Goal: Transaction & Acquisition: Obtain resource

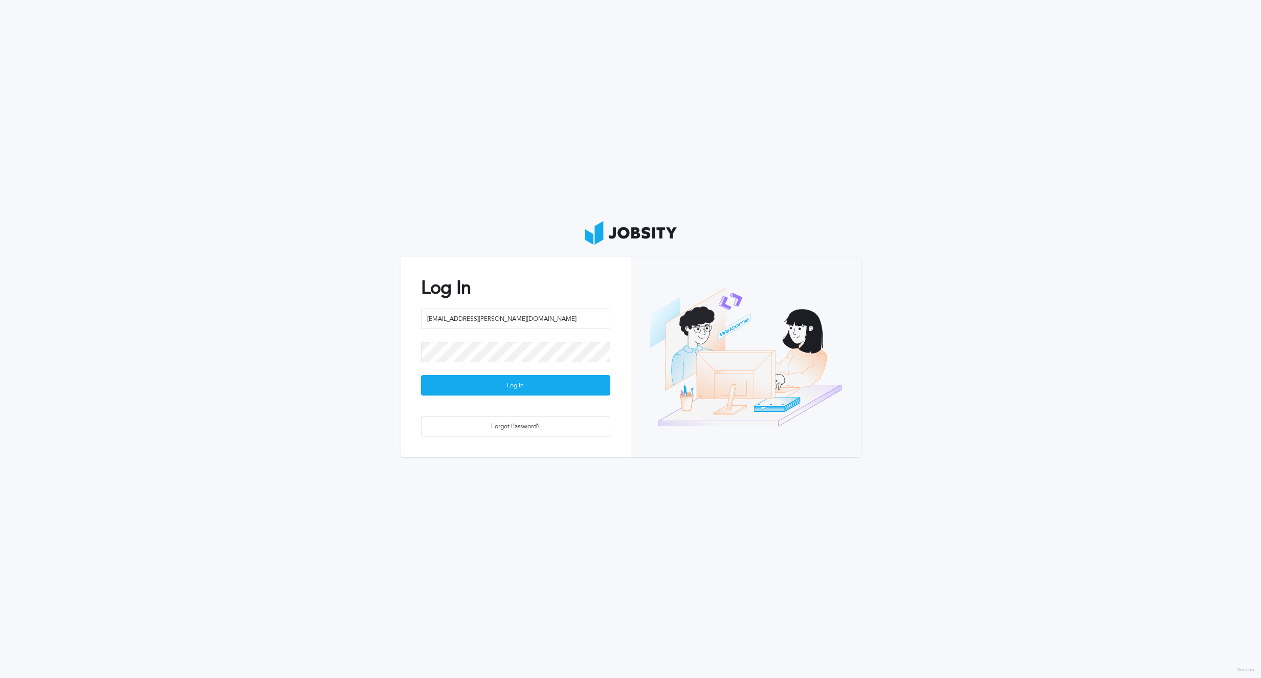
click at [529, 371] on div at bounding box center [515, 358] width 189 height 33
click at [526, 380] on div "Log In" at bounding box center [515, 385] width 188 height 20
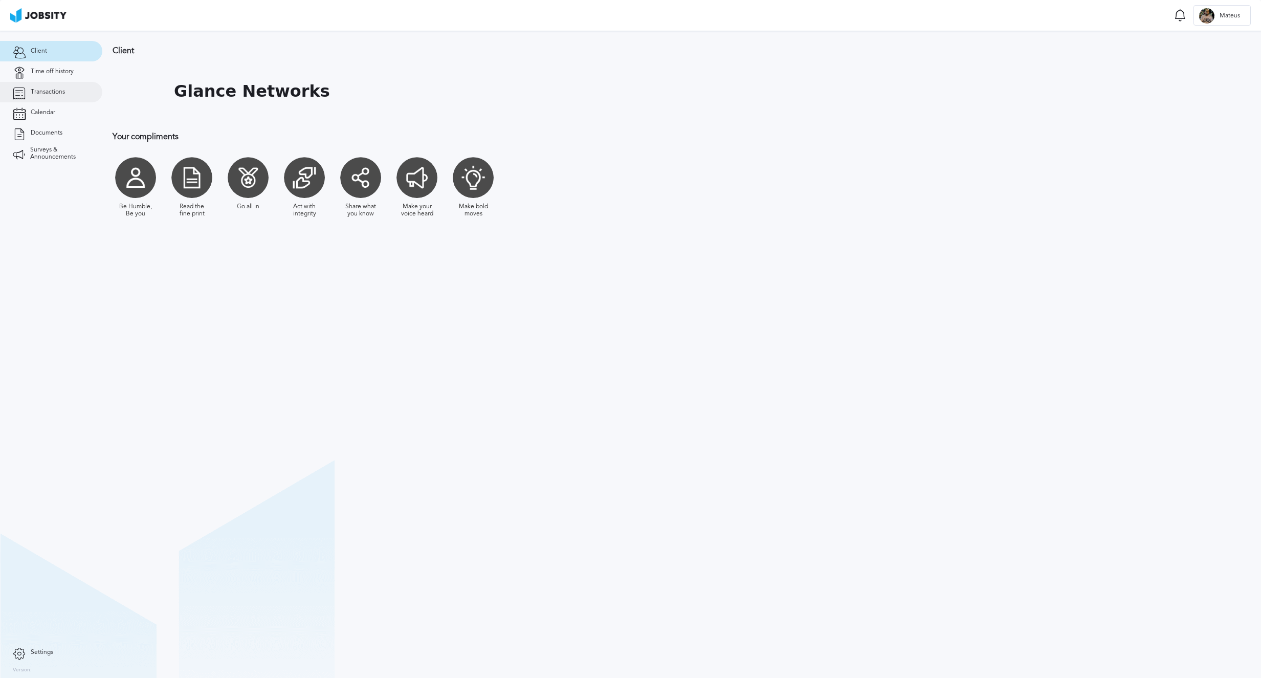
click at [74, 88] on link "Transactions" at bounding box center [51, 92] width 102 height 20
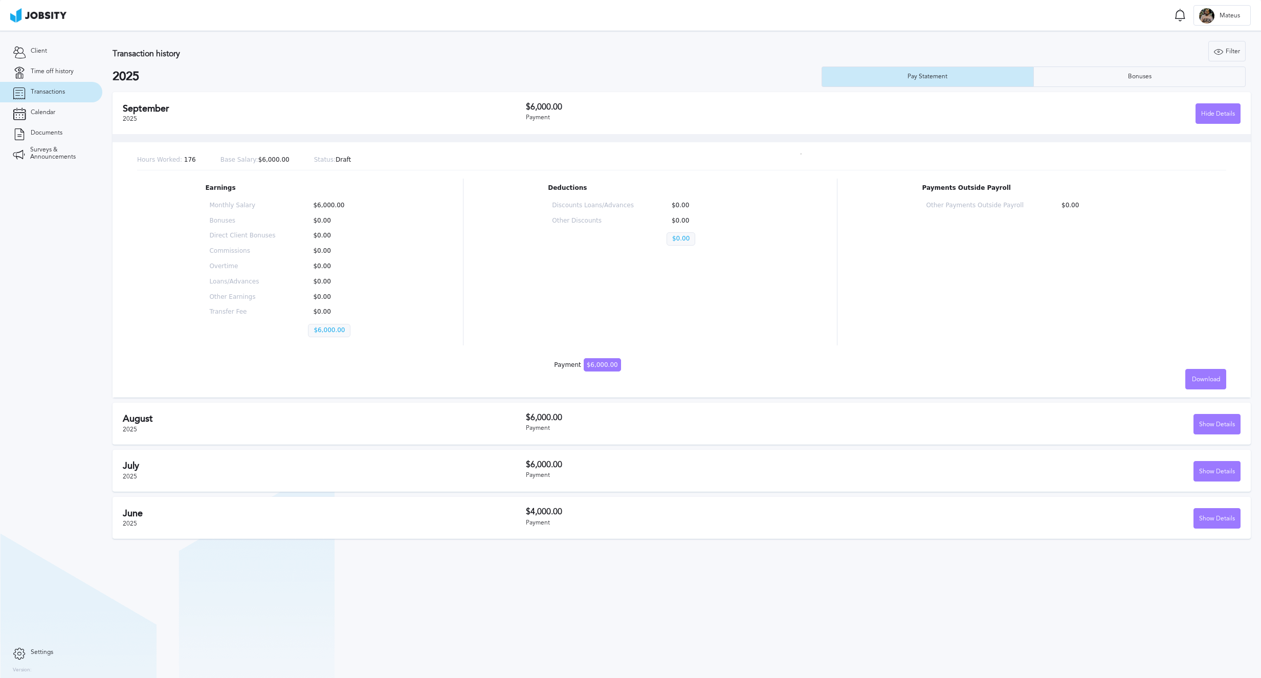
click at [657, 334] on div "Deductions Discounts Loans/Advances $0.00 Other Discounts $0.00 $0.00" at bounding box center [650, 261] width 204 height 167
click at [1212, 118] on div "Hide Details" at bounding box center [1218, 114] width 44 height 20
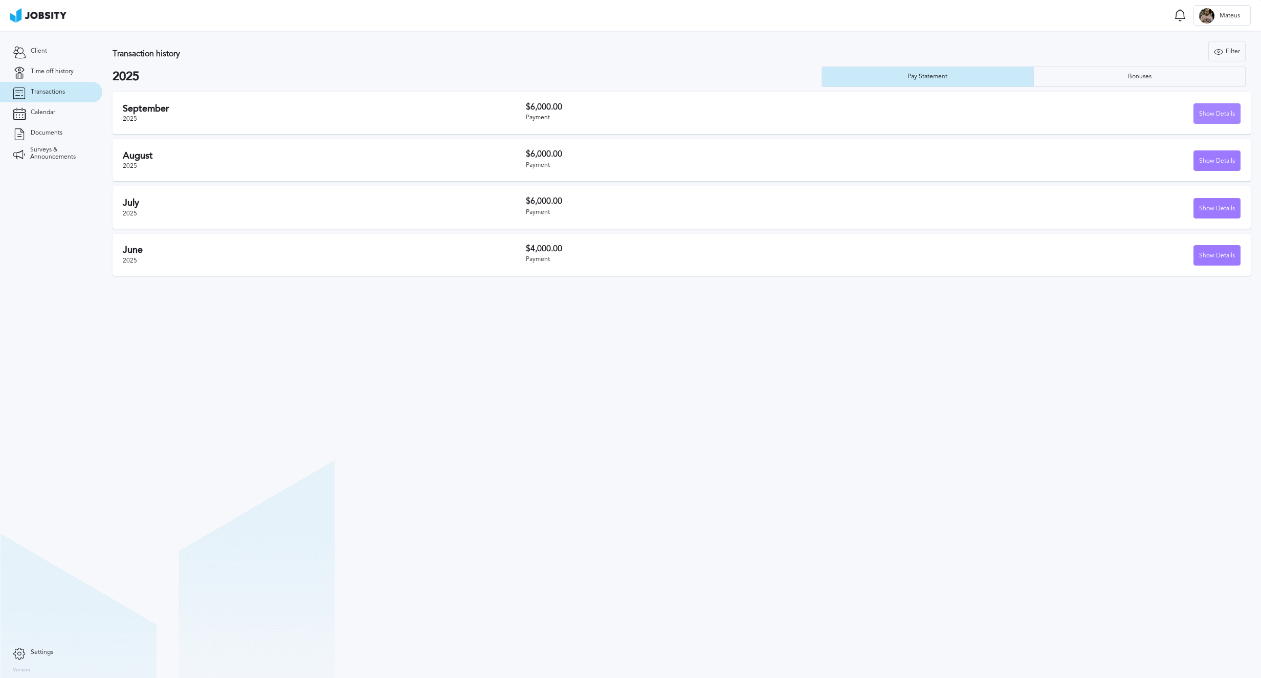
click at [1210, 114] on div "Show Details" at bounding box center [1217, 114] width 46 height 20
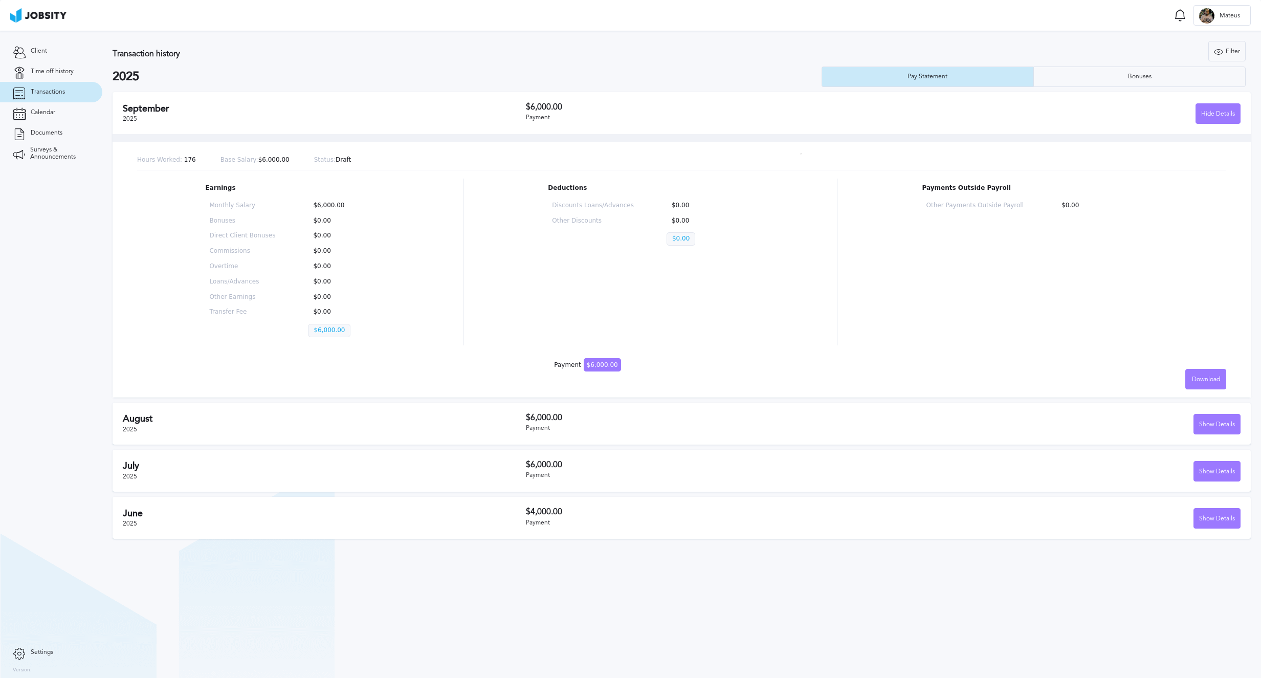
click at [274, 156] on p "Base Salary: $6,000.00" at bounding box center [254, 159] width 69 height 7
click at [1219, 16] on span "Mateus" at bounding box center [1229, 15] width 31 height 7
click at [1231, 122] on div "Log Out" at bounding box center [630, 339] width 1261 height 678
click at [77, 91] on link "Transactions" at bounding box center [51, 92] width 102 height 20
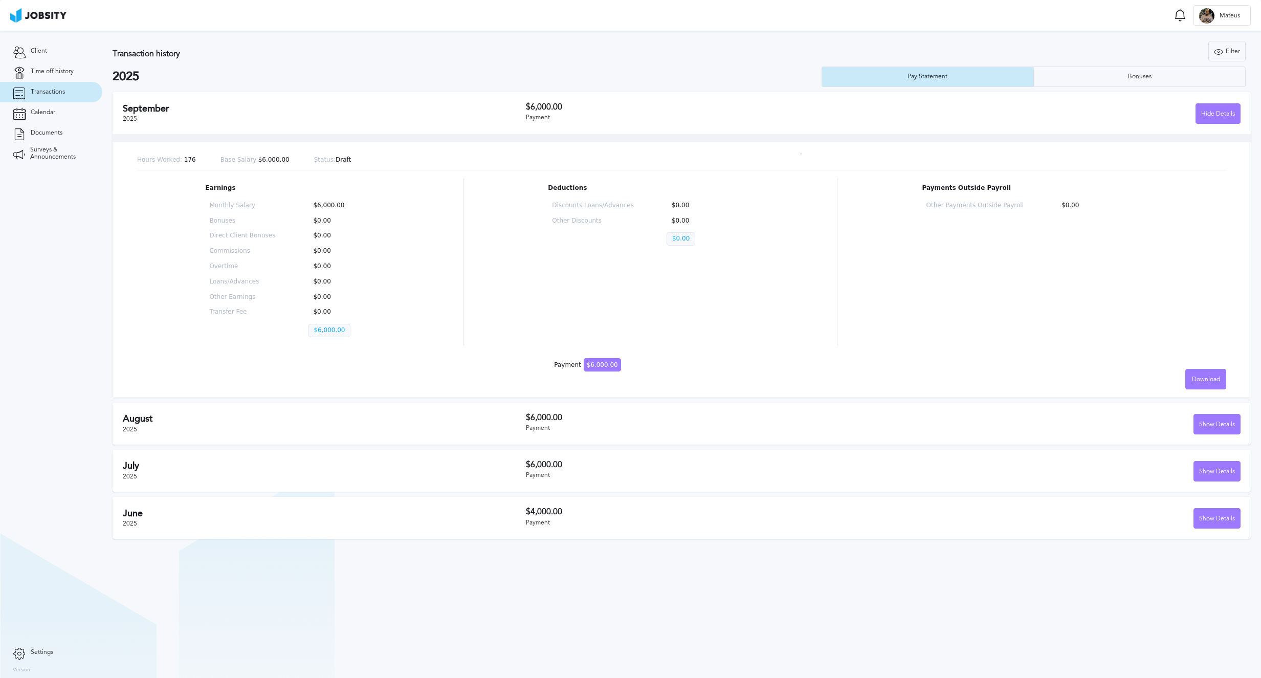
click at [601, 358] on span "$6,000.00" at bounding box center [602, 364] width 37 height 13
click at [601, 362] on span "$6,000.00" at bounding box center [602, 364] width 37 height 13
click at [978, 214] on div "Other Payments Outside Payroll $0.00" at bounding box center [1040, 210] width 236 height 24
click at [1135, 73] on div "Bonuses" at bounding box center [1140, 76] width 34 height 7
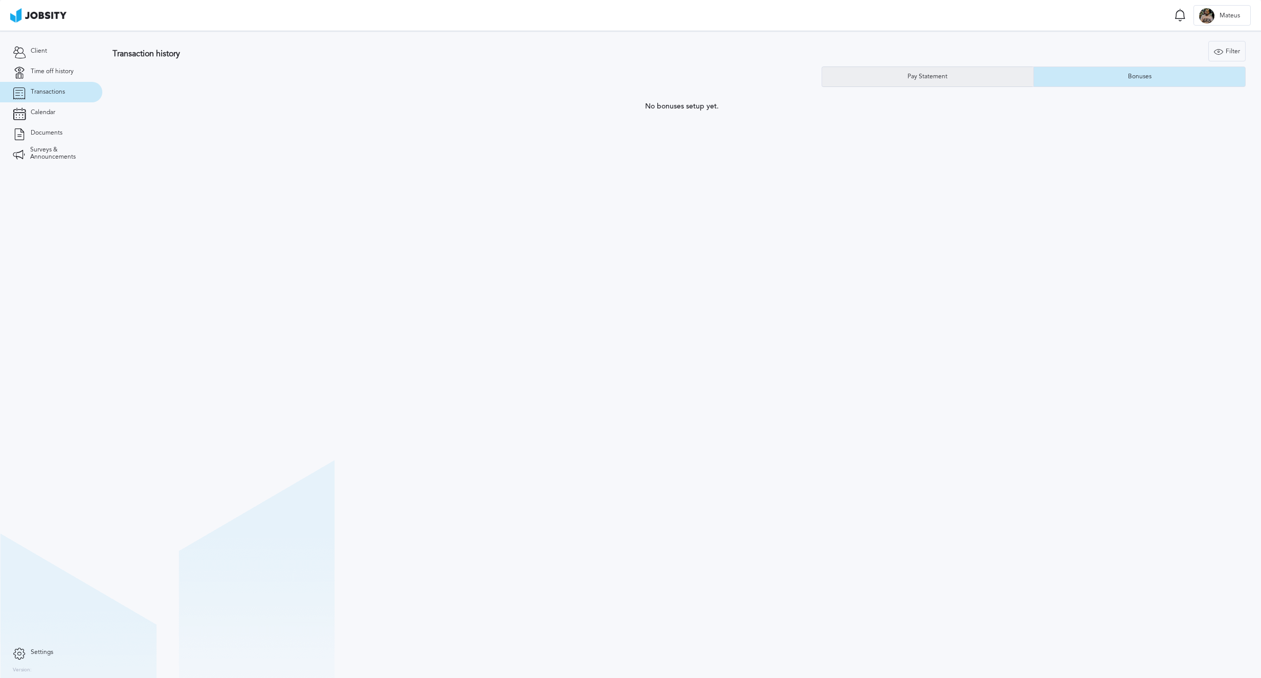
click at [970, 81] on div "Pay Statement" at bounding box center [928, 76] width 212 height 20
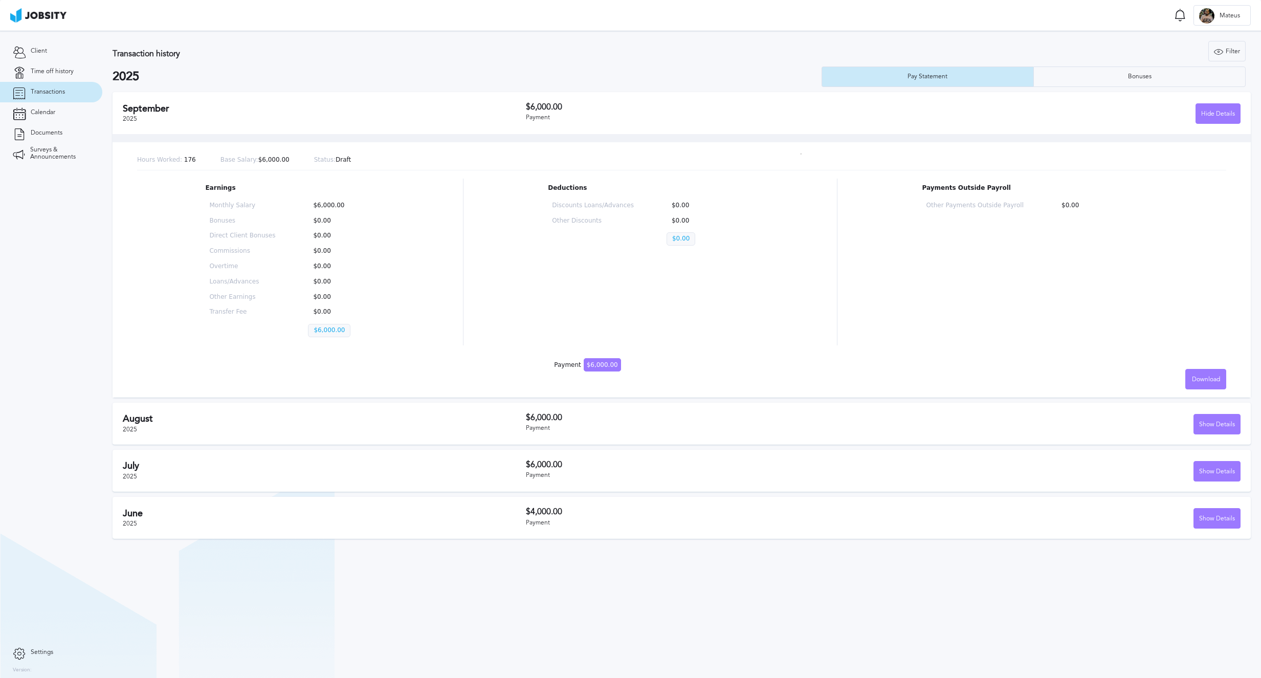
click at [608, 362] on span "$6,000.00" at bounding box center [602, 364] width 37 height 13
click at [58, 51] on link "Client" at bounding box center [51, 51] width 102 height 20
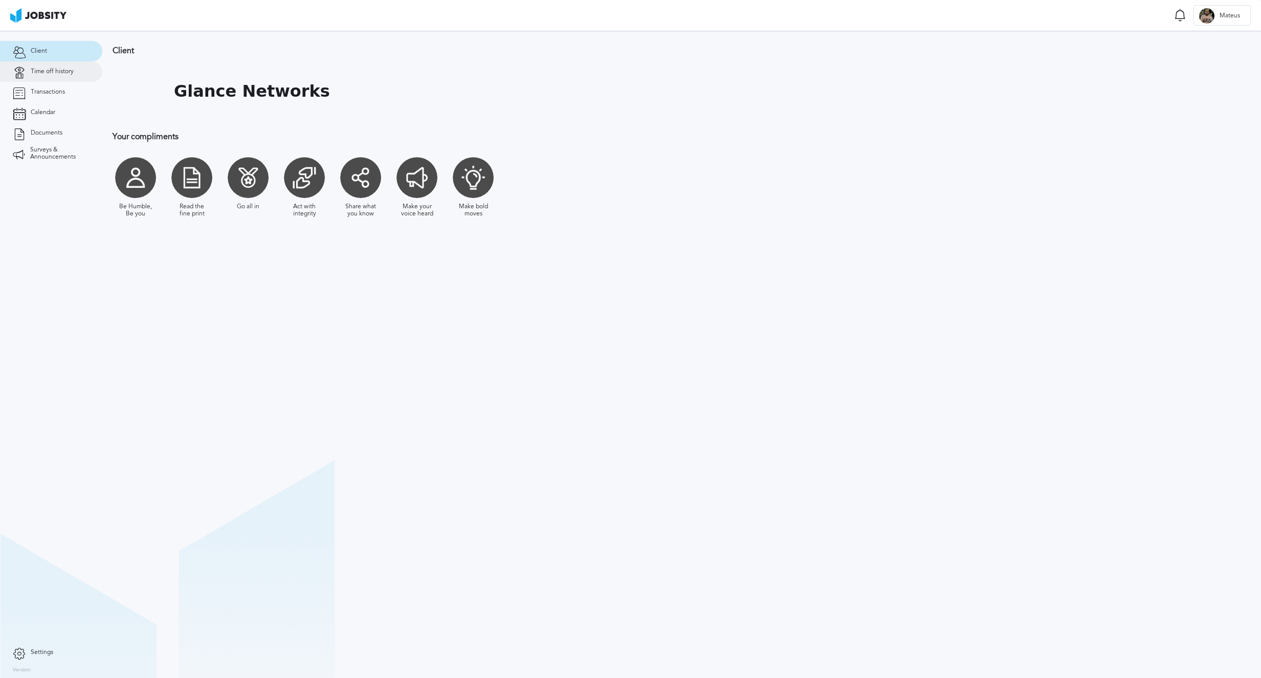
click at [57, 73] on span "Time off history" at bounding box center [52, 71] width 43 height 7
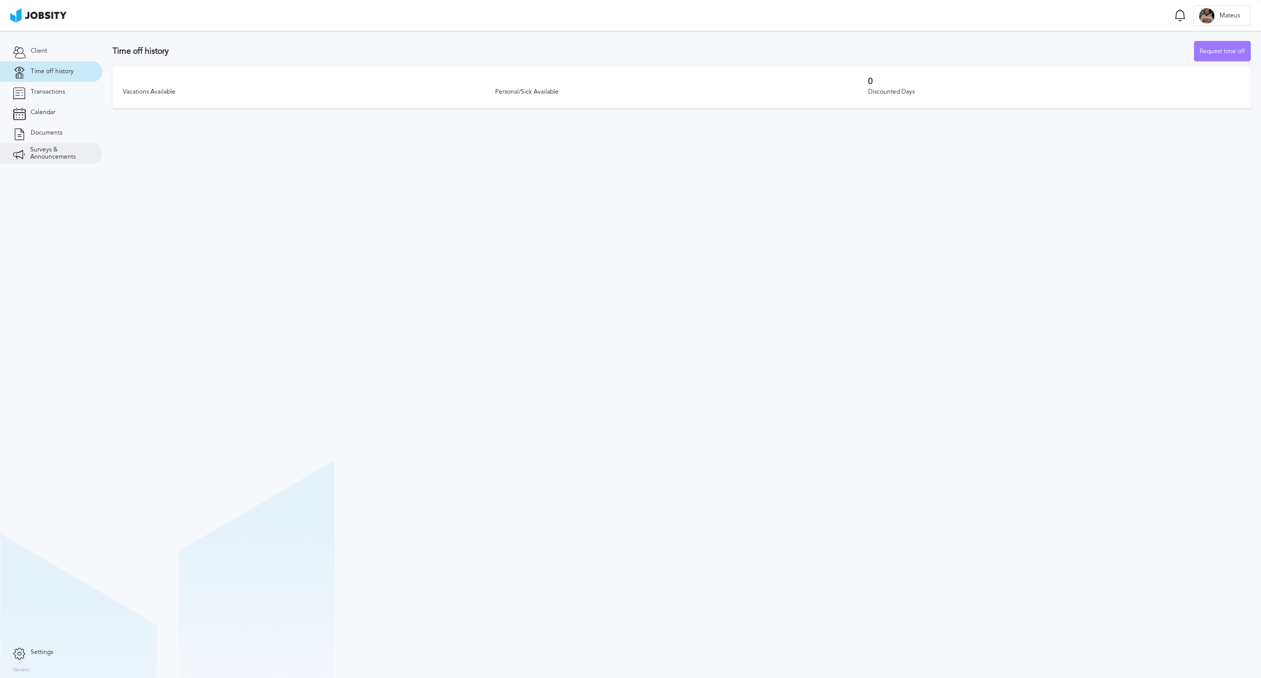
click at [51, 154] on span "Surveys & Announcements" at bounding box center [59, 153] width 59 height 14
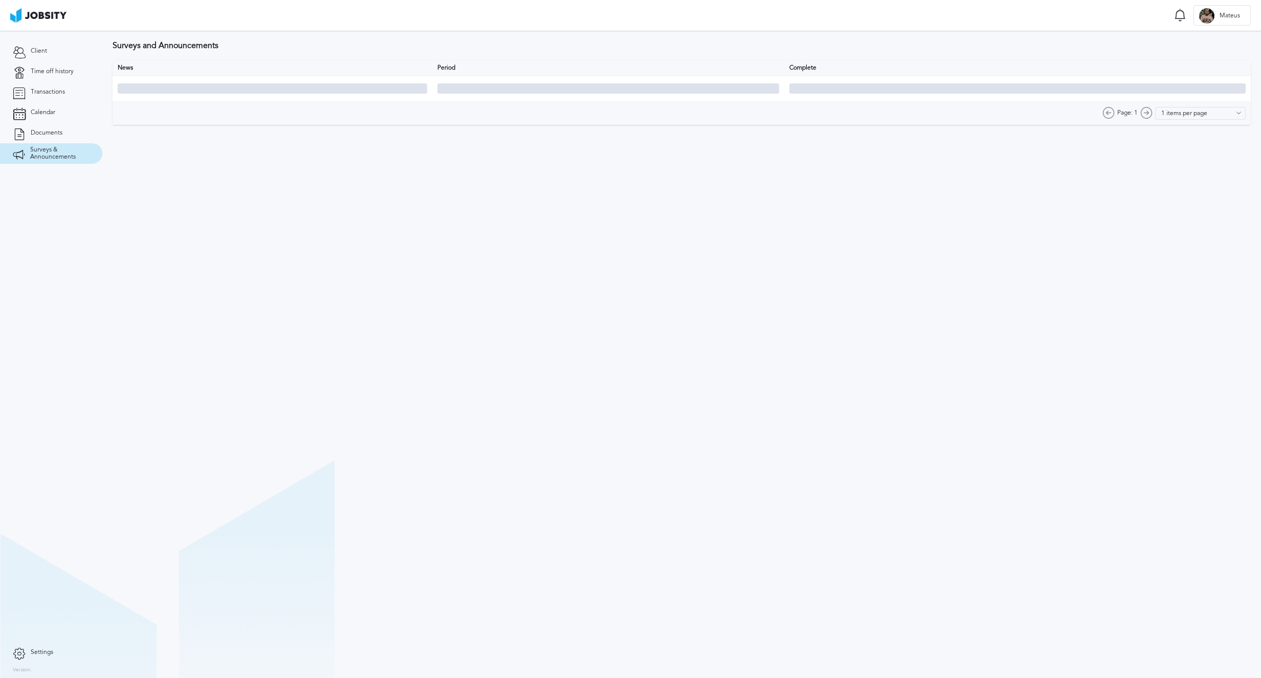
type input "10 items per page"
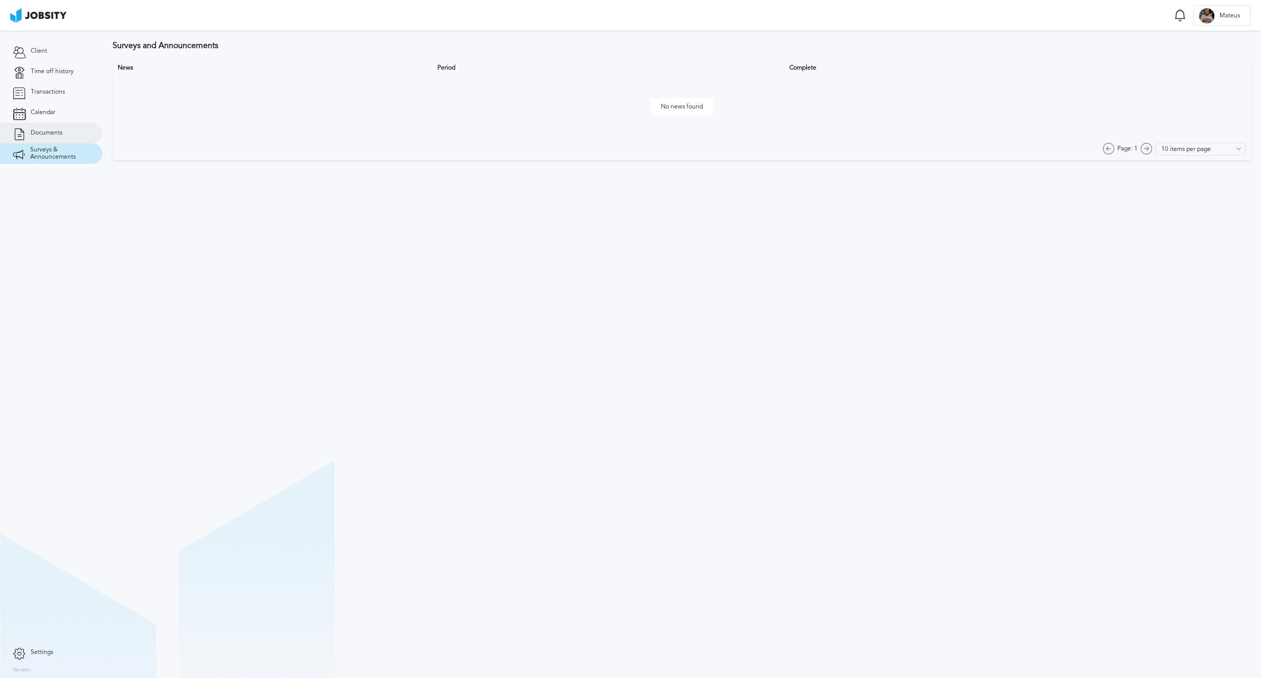
click at [53, 131] on span "Documents" at bounding box center [47, 132] width 32 height 7
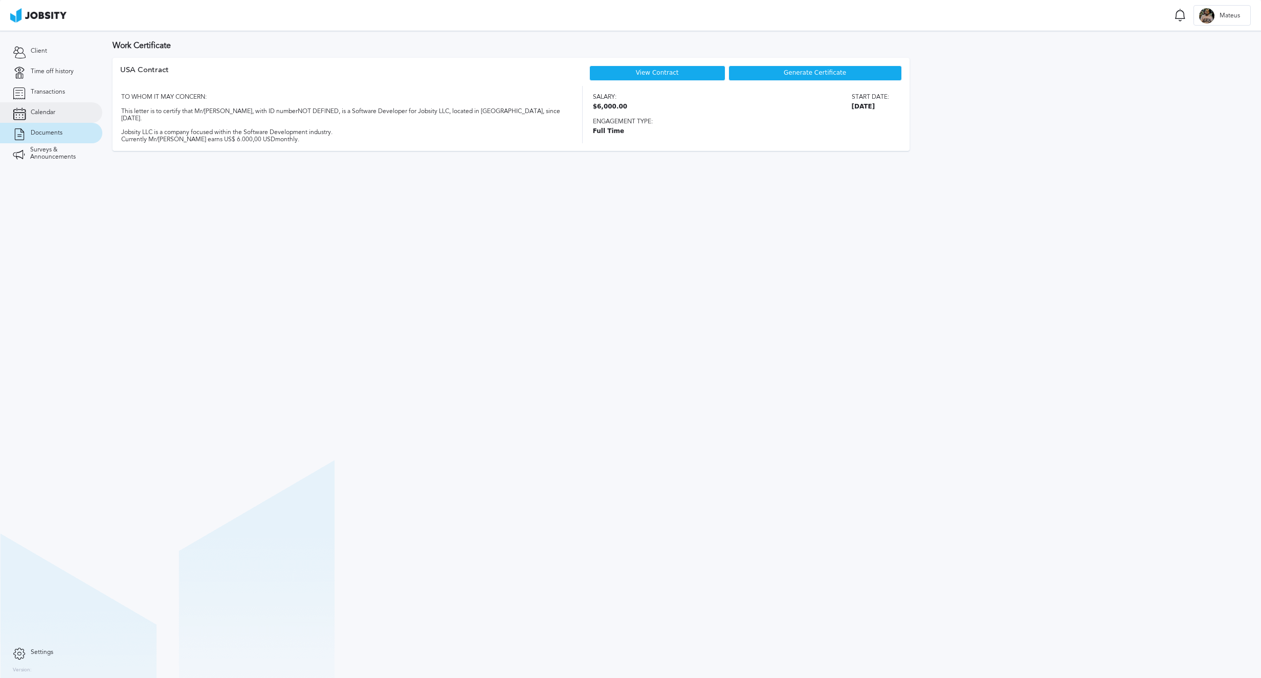
click at [50, 110] on span "Calendar" at bounding box center [43, 112] width 25 height 7
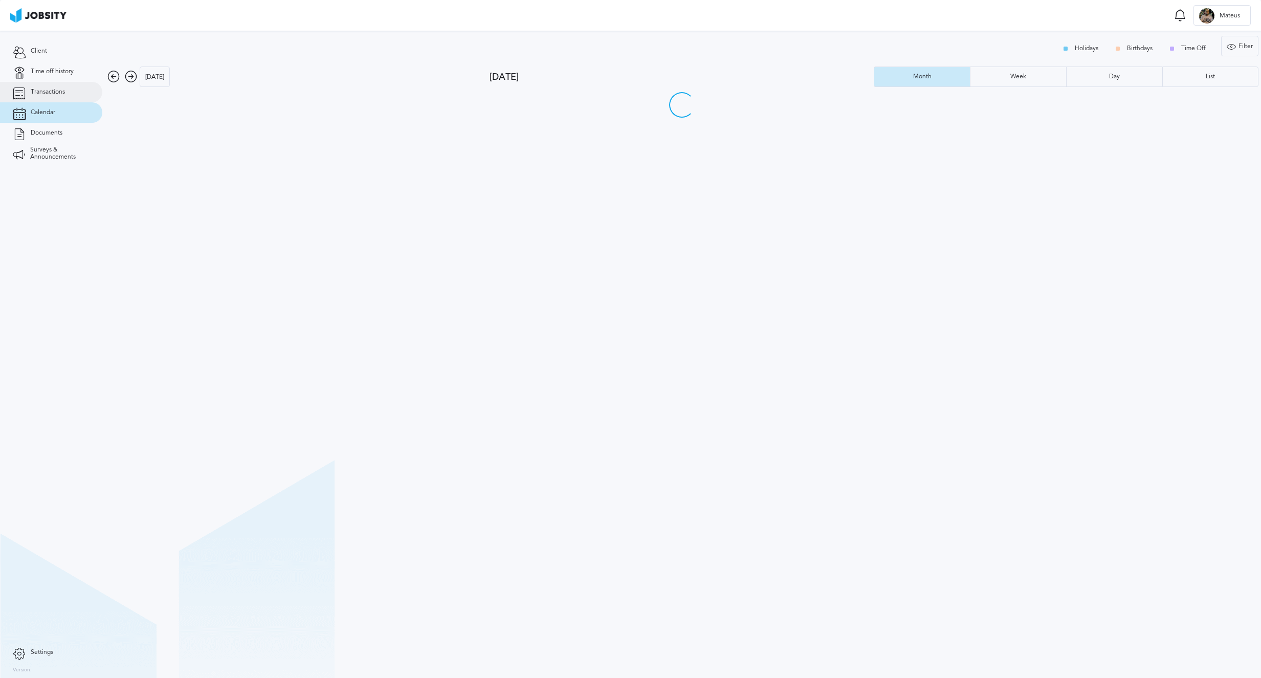
click at [56, 93] on span "Transactions" at bounding box center [48, 91] width 34 height 7
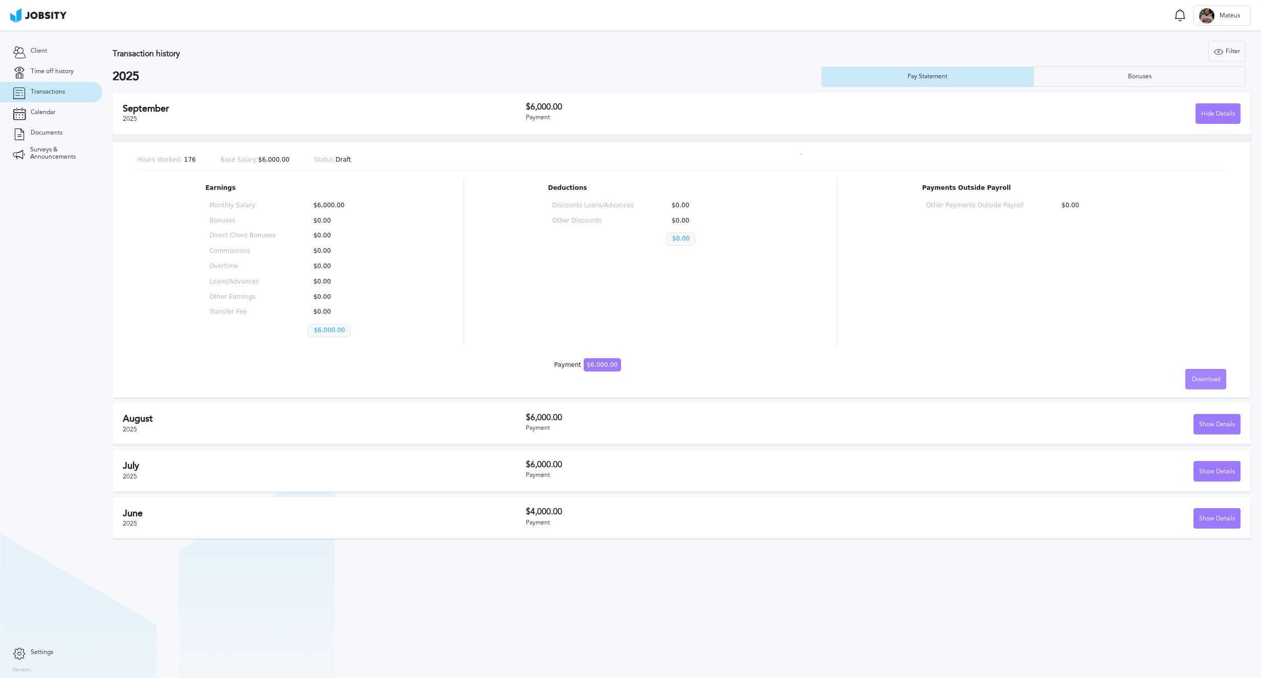
click at [1213, 376] on span "Download" at bounding box center [1206, 379] width 28 height 7
click at [1210, 382] on li "English" at bounding box center [1205, 379] width 41 height 20
